Goal: Transaction & Acquisition: Purchase product/service

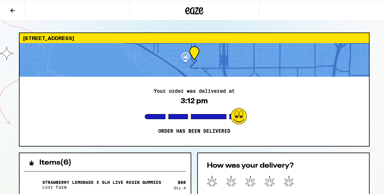
click at [190, 11] on icon at bounding box center [194, 9] width 18 height 11
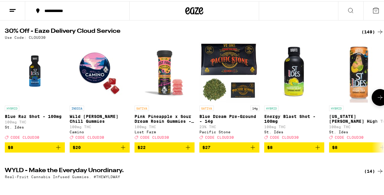
click at [162, 83] on img "Open page for Pink Pineapple x Sour Dream Rosin Gummies - 100mg from Lost Farm" at bounding box center [165, 71] width 60 height 60
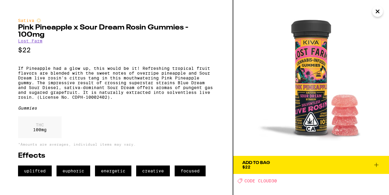
click at [379, 13] on icon "Close" at bounding box center [377, 11] width 3 height 3
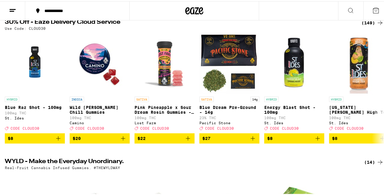
scroll to position [60, 0]
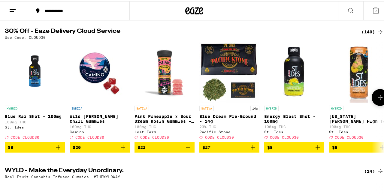
click at [161, 76] on img "Open page for Pink Pineapple x Sour Dream Rosin Gummies - 100mg from Lost Farm" at bounding box center [165, 71] width 60 height 60
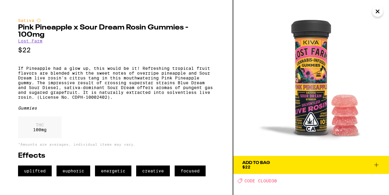
click at [309, 161] on span "Add To Bag $22" at bounding box center [311, 164] width 138 height 8
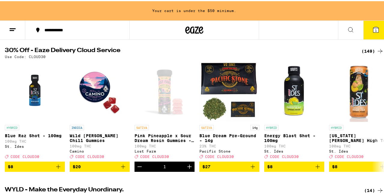
scroll to position [79, 0]
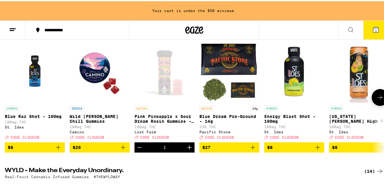
click at [376, 103] on button at bounding box center [380, 96] width 17 height 17
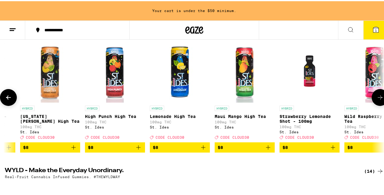
click at [376, 103] on button at bounding box center [380, 96] width 17 height 17
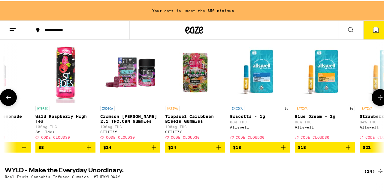
click at [376, 103] on button at bounding box center [380, 96] width 17 height 17
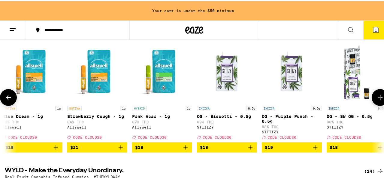
click at [376, 103] on button at bounding box center [380, 96] width 17 height 17
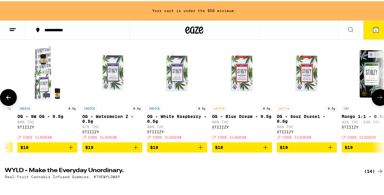
click at [376, 103] on button at bounding box center [380, 96] width 17 height 17
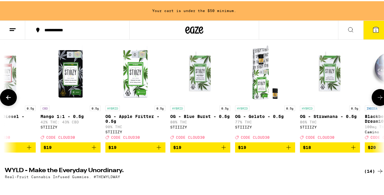
click at [376, 103] on button at bounding box center [380, 96] width 17 height 17
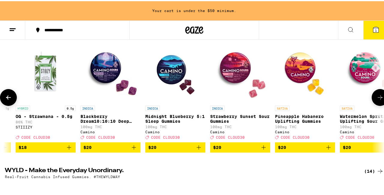
click at [376, 103] on button at bounding box center [380, 96] width 17 height 17
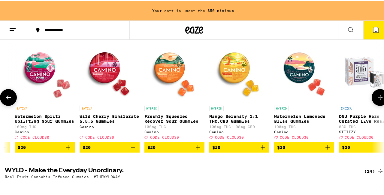
click at [376, 103] on button at bounding box center [380, 96] width 17 height 17
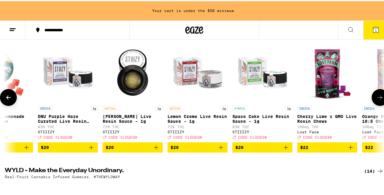
click at [376, 103] on button at bounding box center [380, 96] width 17 height 17
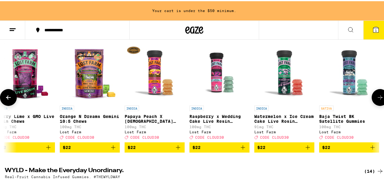
scroll to position [0, 2745]
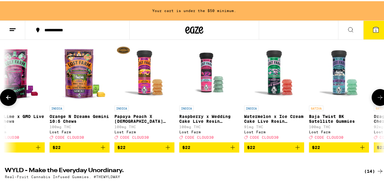
click at [376, 103] on button at bounding box center [380, 96] width 17 height 17
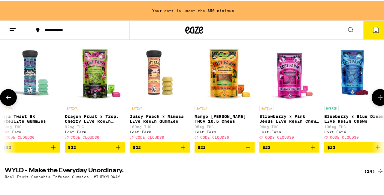
click at [376, 103] on button at bounding box center [380, 96] width 17 height 17
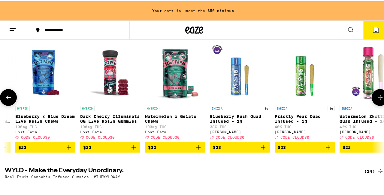
click at [376, 103] on button at bounding box center [380, 96] width 17 height 17
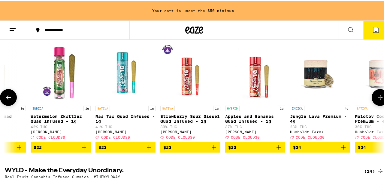
click at [376, 103] on button at bounding box center [380, 96] width 17 height 17
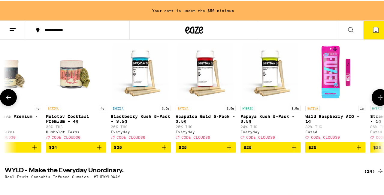
click at [376, 103] on button at bounding box center [380, 96] width 17 height 17
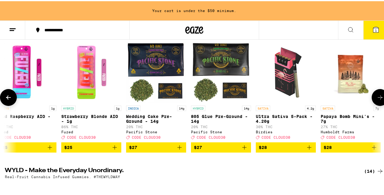
click at [376, 103] on button at bounding box center [380, 96] width 17 height 17
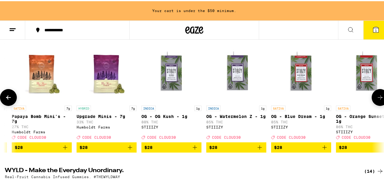
click at [376, 103] on button at bounding box center [380, 96] width 17 height 17
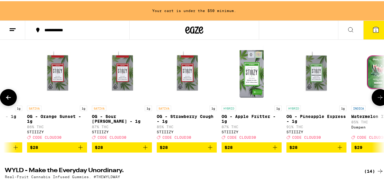
click at [376, 103] on button at bounding box center [380, 96] width 17 height 17
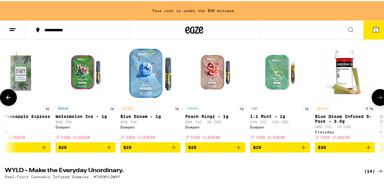
click at [376, 103] on button at bounding box center [380, 96] width 17 height 17
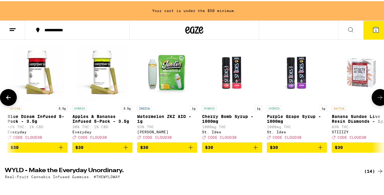
click at [376, 103] on button at bounding box center [380, 96] width 17 height 17
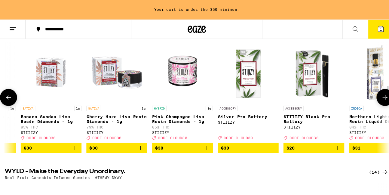
scroll to position [0, 5825]
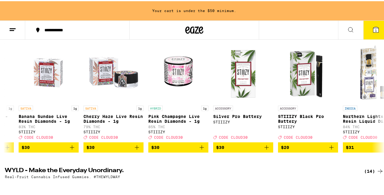
click at [370, 33] on button "1" at bounding box center [375, 29] width 25 height 19
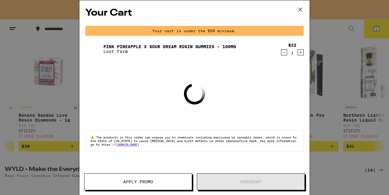
click at [300, 53] on icon "Increment" at bounding box center [300, 52] width 3 height 3
click at [300, 53] on div "Your Cart Your cart is under the $50 minimum. Pink Pineapple x Sour Dream Rosin…" at bounding box center [194, 88] width 230 height 176
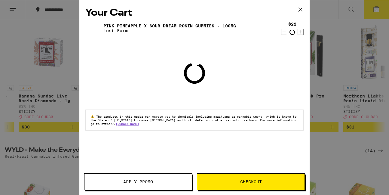
scroll to position [60, 0]
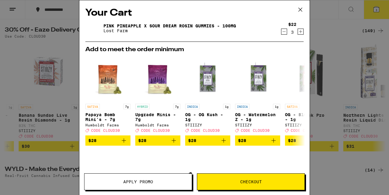
click at [298, 31] on icon "Increment" at bounding box center [300, 31] width 5 height 7
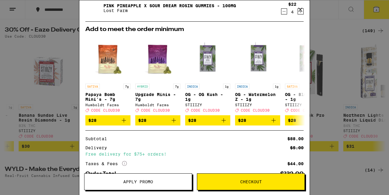
scroll to position [0, 0]
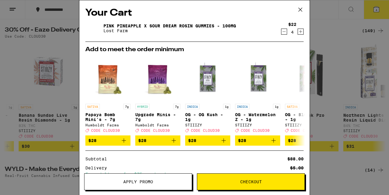
click at [298, 33] on icon "Increment" at bounding box center [300, 31] width 5 height 7
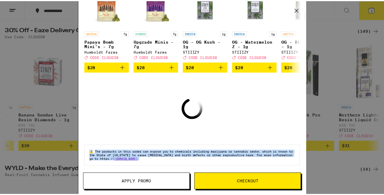
scroll to position [61, 0]
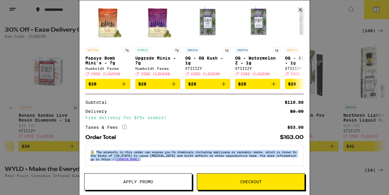
click at [149, 178] on button "Apply Promo" at bounding box center [138, 181] width 108 height 17
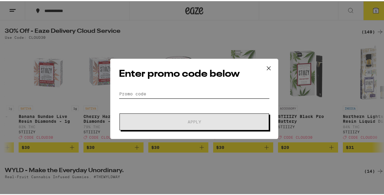
click at [196, 95] on input "Promo Code" at bounding box center [194, 92] width 151 height 9
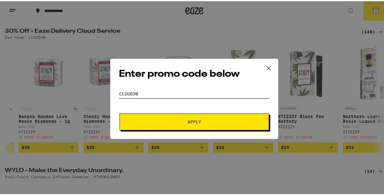
type input "cloud30"
click at [197, 123] on span "Apply" at bounding box center [195, 120] width 14 height 4
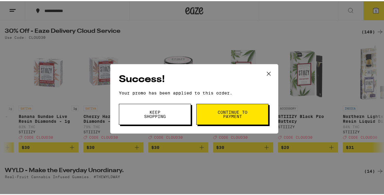
click at [218, 117] on span "Continue to payment" at bounding box center [232, 113] width 31 height 8
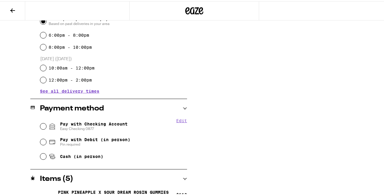
scroll to position [195, 0]
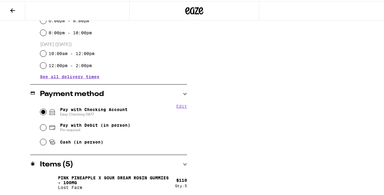
click at [41, 111] on input "Pay with Checking Account Easy Checking 0877" at bounding box center [43, 111] width 6 height 6
radio input "true"
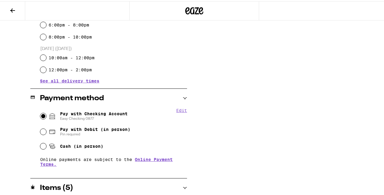
scroll to position [0, 0]
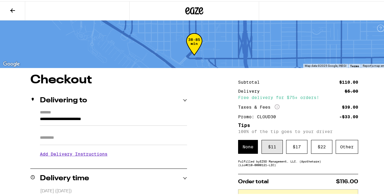
click at [268, 145] on div "$ 11" at bounding box center [272, 145] width 21 height 14
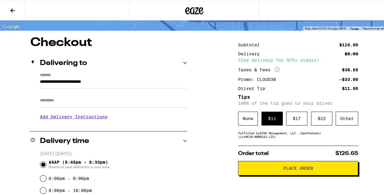
scroll to position [60, 0]
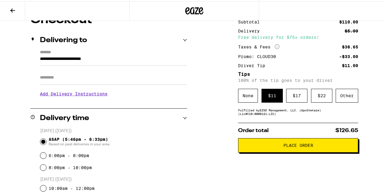
click at [277, 145] on span "Place Order" at bounding box center [298, 144] width 110 height 4
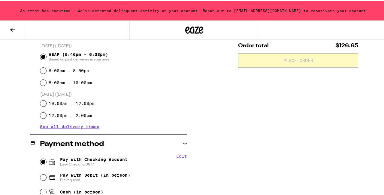
scroll to position [233, 0]
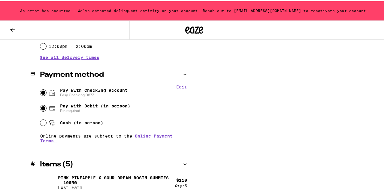
click at [42, 107] on input "Pay with Debit (in person) Pin required" at bounding box center [43, 107] width 6 height 6
radio input "true"
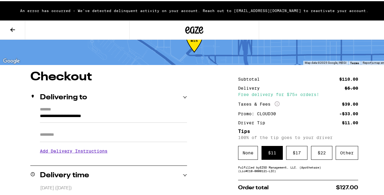
scroll to position [0, 0]
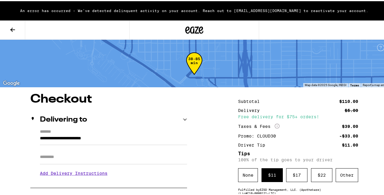
click at [14, 29] on icon at bounding box center [12, 28] width 7 height 7
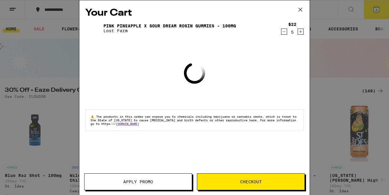
click at [300, 8] on icon at bounding box center [300, 9] width 9 height 9
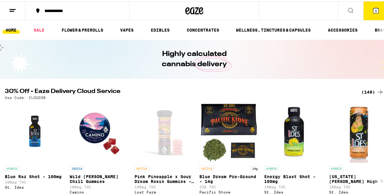
click at [370, 5] on button "5" at bounding box center [375, 9] width 25 height 19
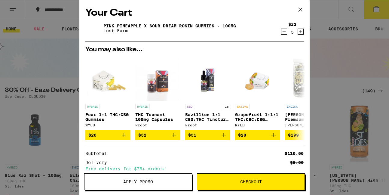
click at [298, 33] on icon "Increment" at bounding box center [300, 31] width 5 height 7
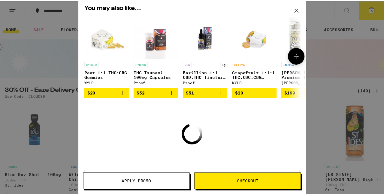
scroll to position [71, 0]
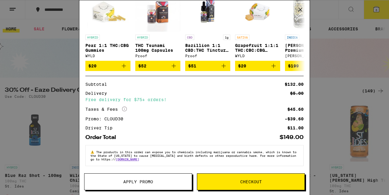
click at [229, 181] on span "Checkout" at bounding box center [250, 181] width 107 height 4
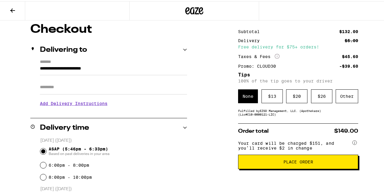
scroll to position [120, 0]
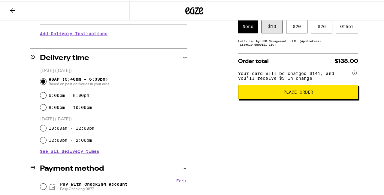
click at [269, 31] on div "$ 13" at bounding box center [272, 25] width 21 height 14
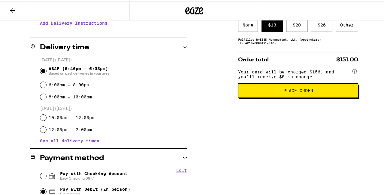
scroll to position [195, 0]
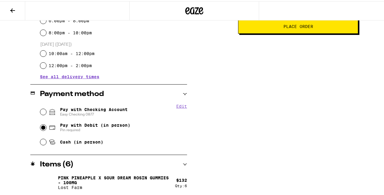
click at [297, 31] on button "Place Order" at bounding box center [298, 25] width 120 height 14
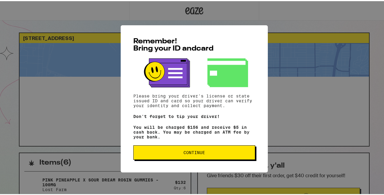
click at [202, 153] on span "Continue" at bounding box center [195, 151] width 22 height 4
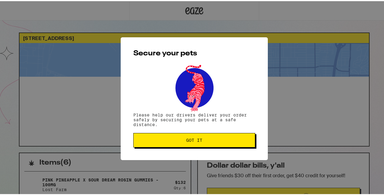
click at [197, 137] on button "Got it" at bounding box center [194, 139] width 122 height 14
